Goal: Complete application form

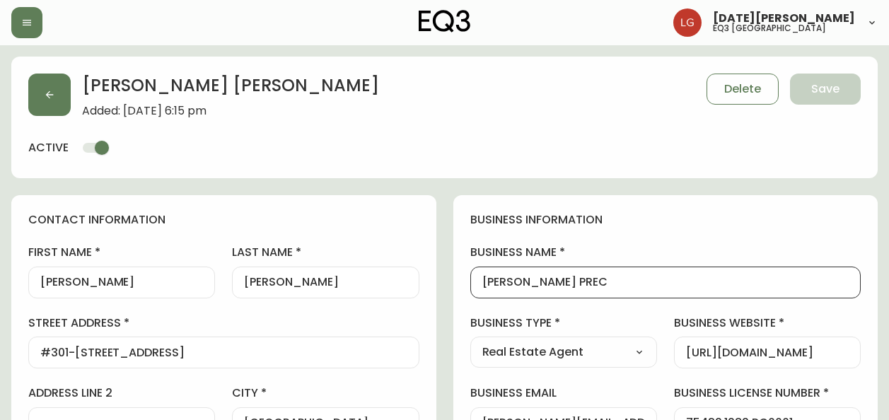
select select "BC"
select select "CA"
select select "CA_EN"
select select "Other"
select select "Real Estate Agent"
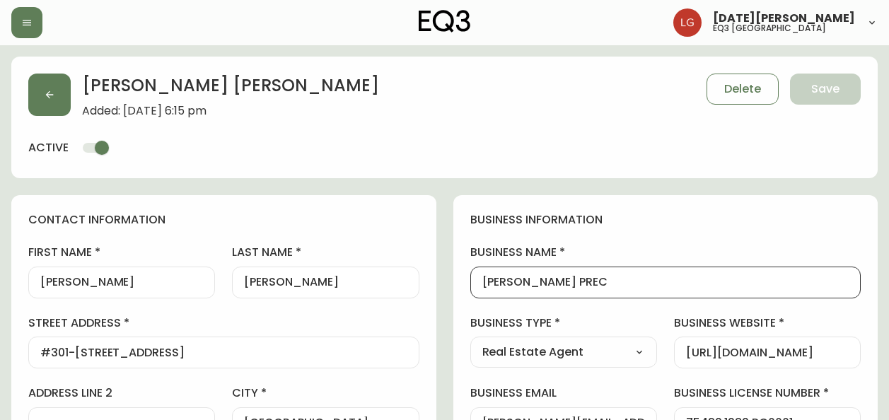
select select "cjw10z96p001r6gs00juufhhe"
select select "false"
